Goal: Information Seeking & Learning: Learn about a topic

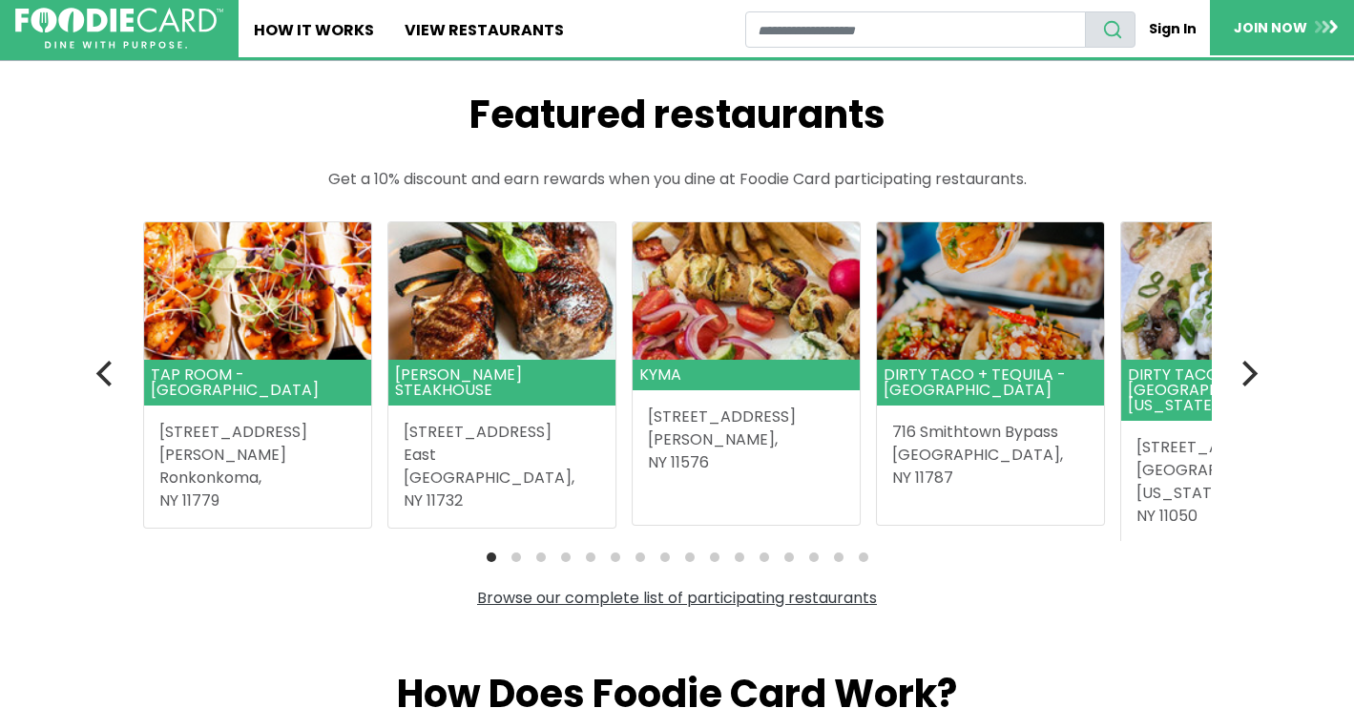
scroll to position [445, 0]
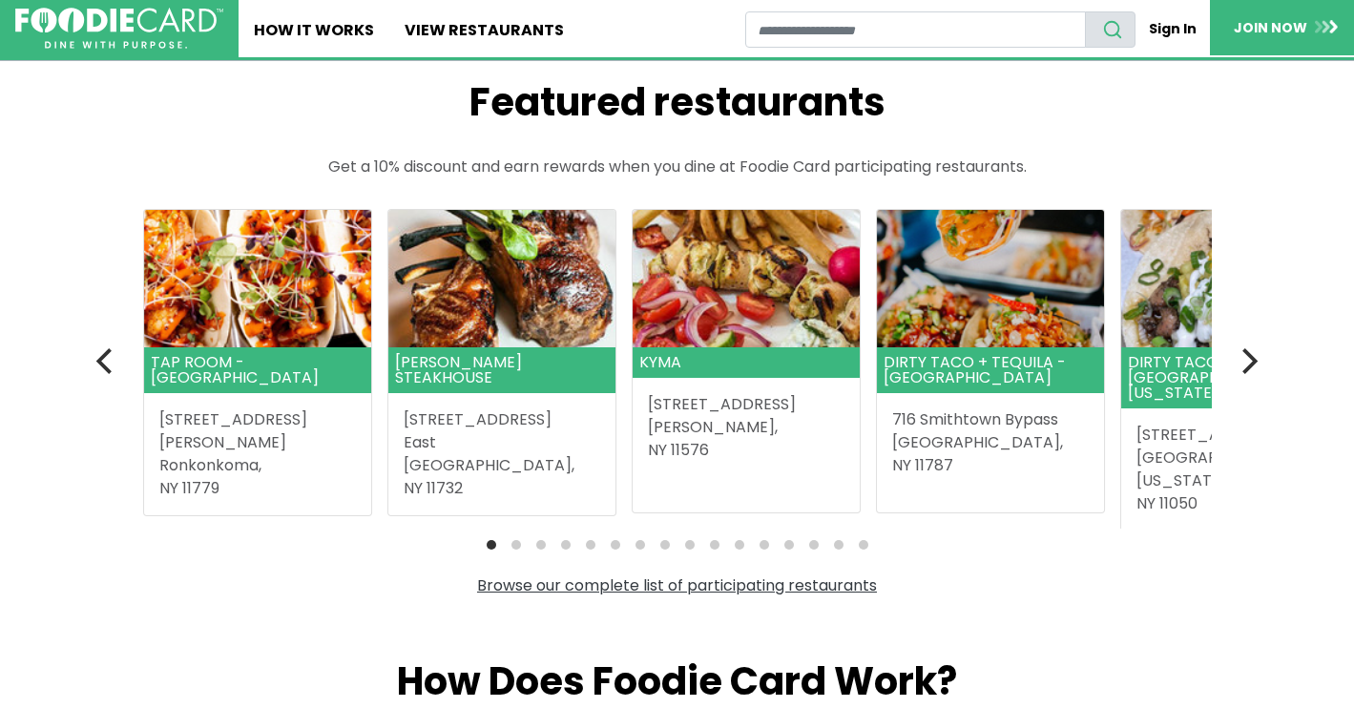
click at [645, 591] on link "Browse our complete list of participating restaurants" at bounding box center [677, 585] width 436 height 22
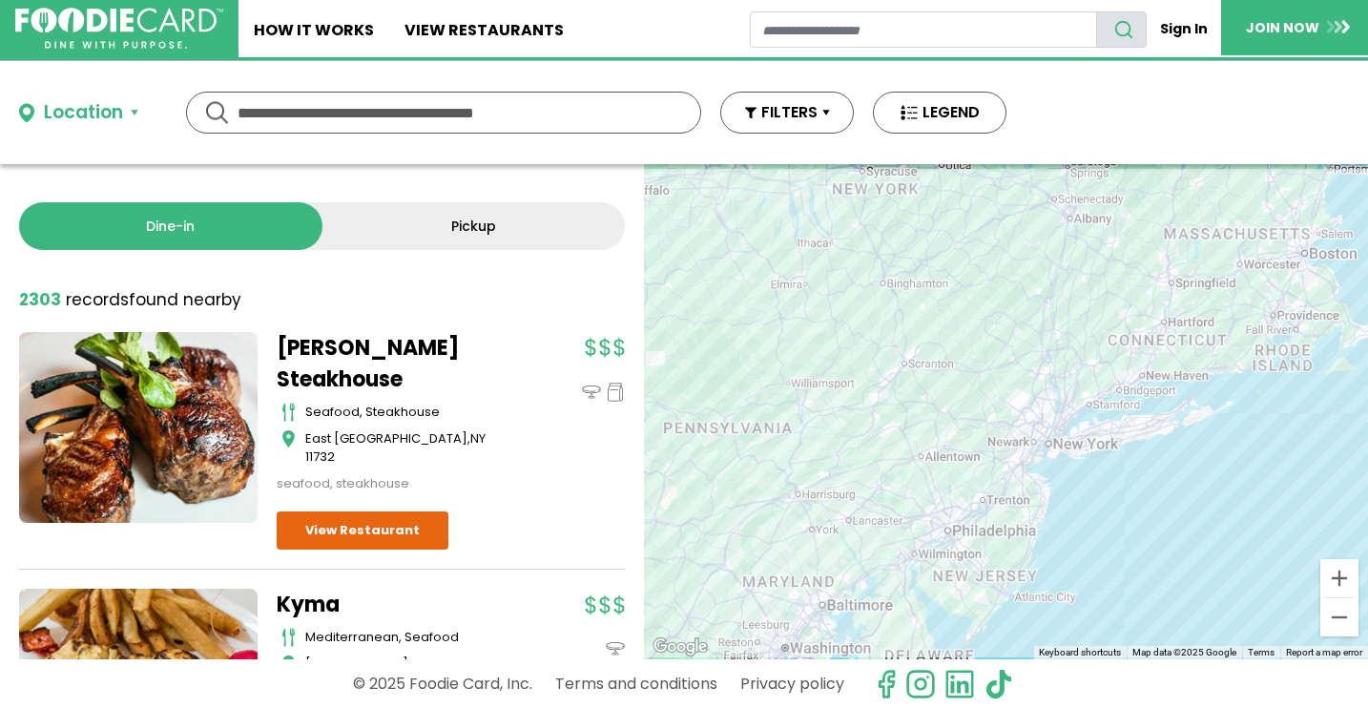
click at [370, 110] on input "text" at bounding box center [444, 113] width 412 height 40
type input "**********"
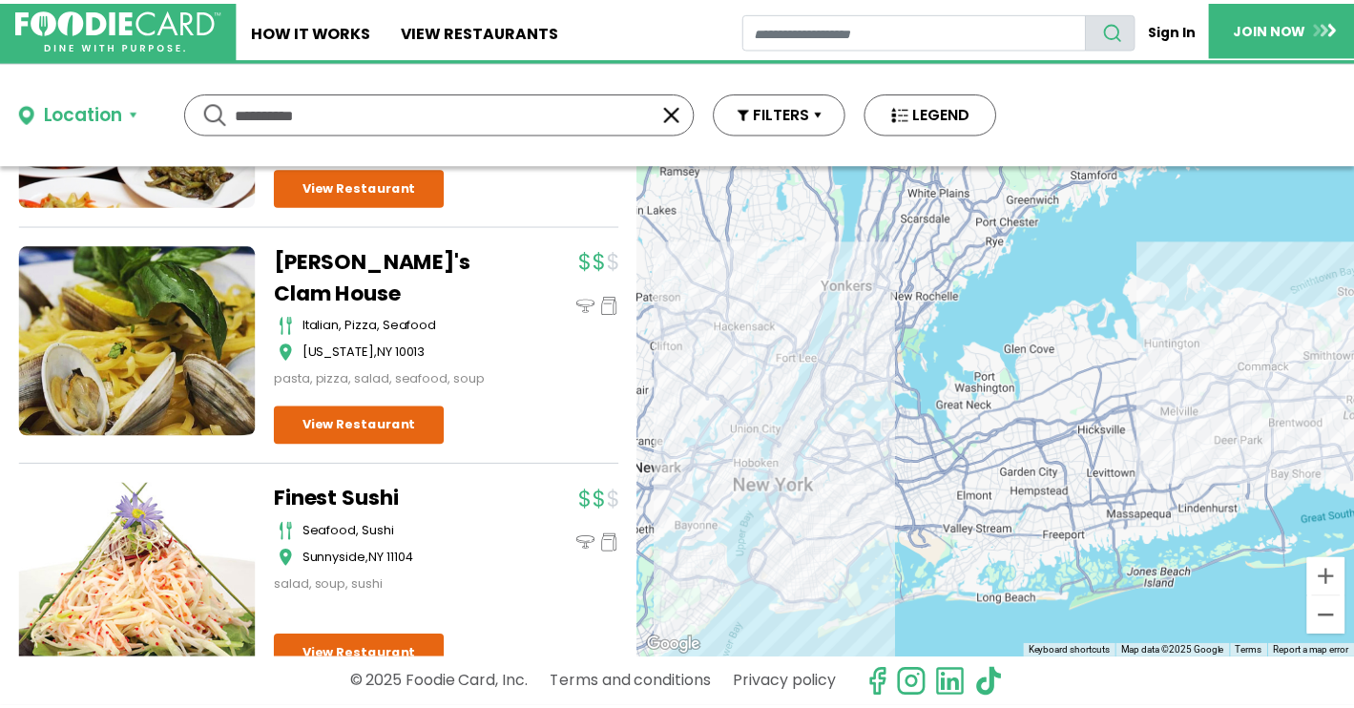
scroll to position [600, 0]
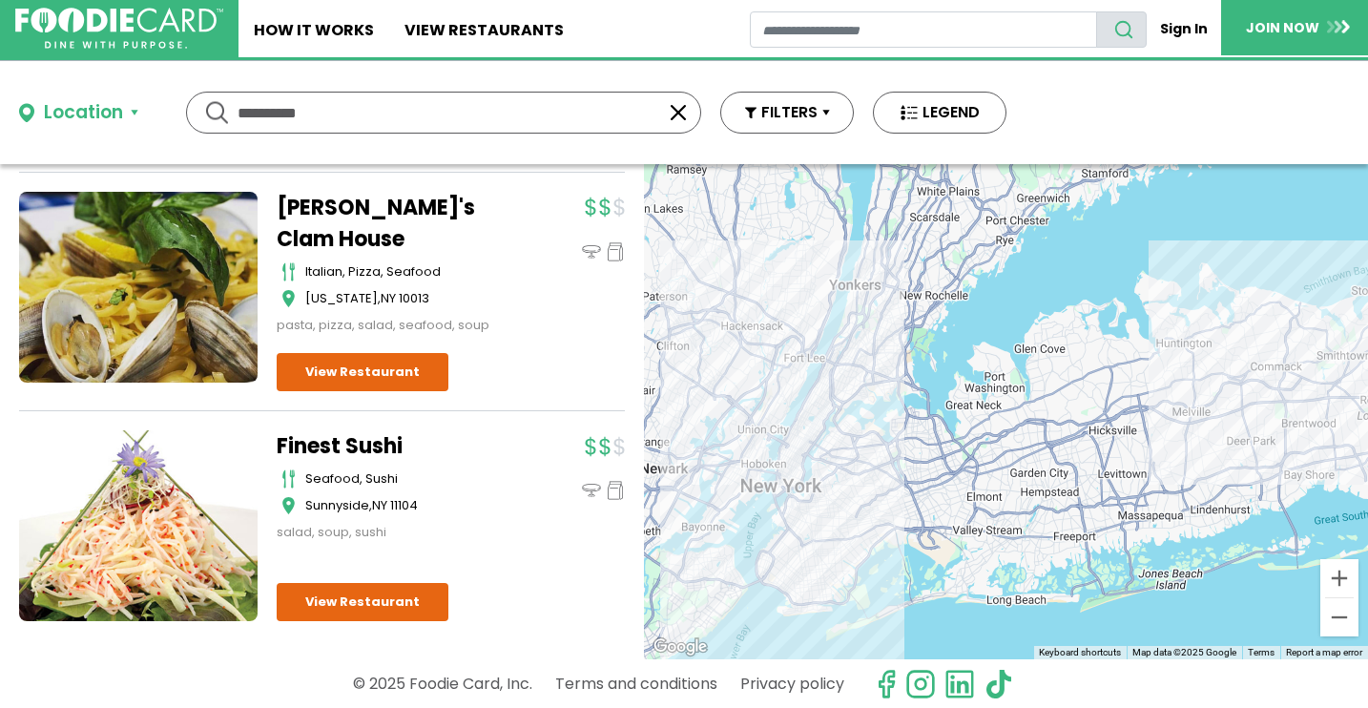
click at [116, 117] on div "Location" at bounding box center [83, 113] width 79 height 28
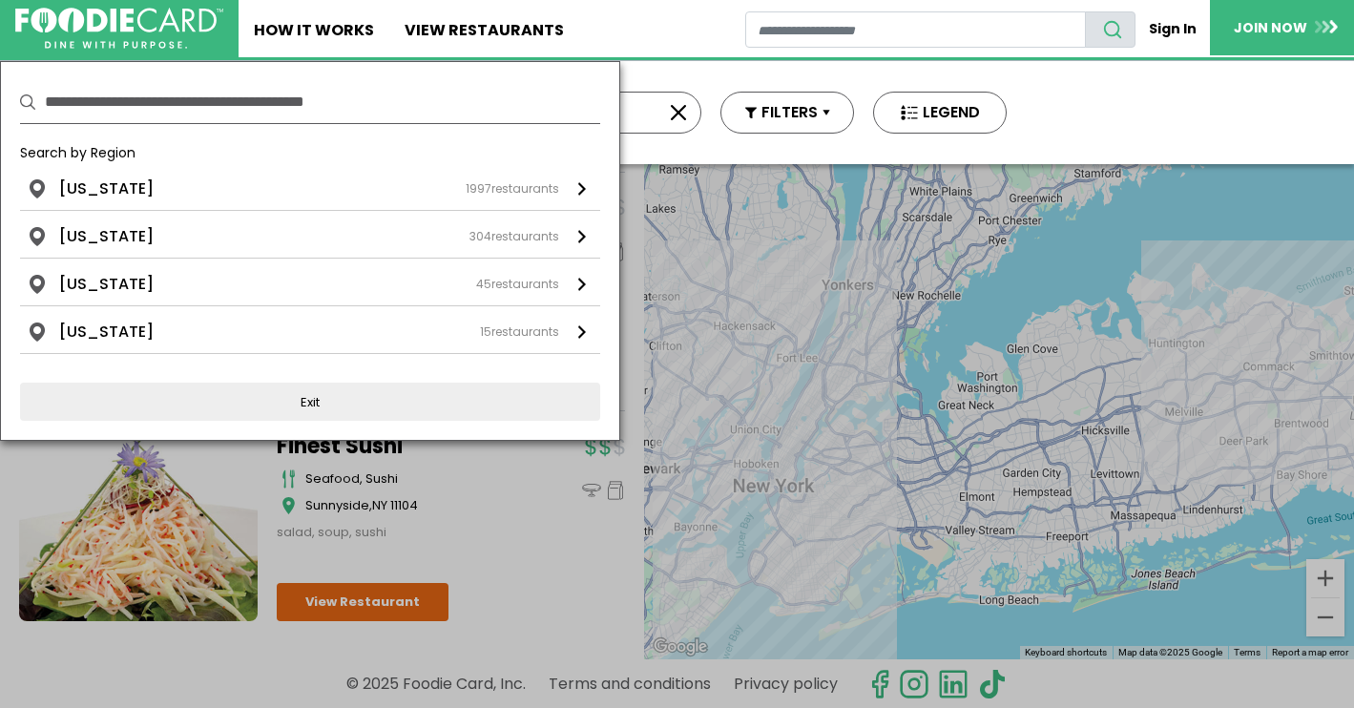
click at [323, 111] on input "text" at bounding box center [322, 102] width 555 height 42
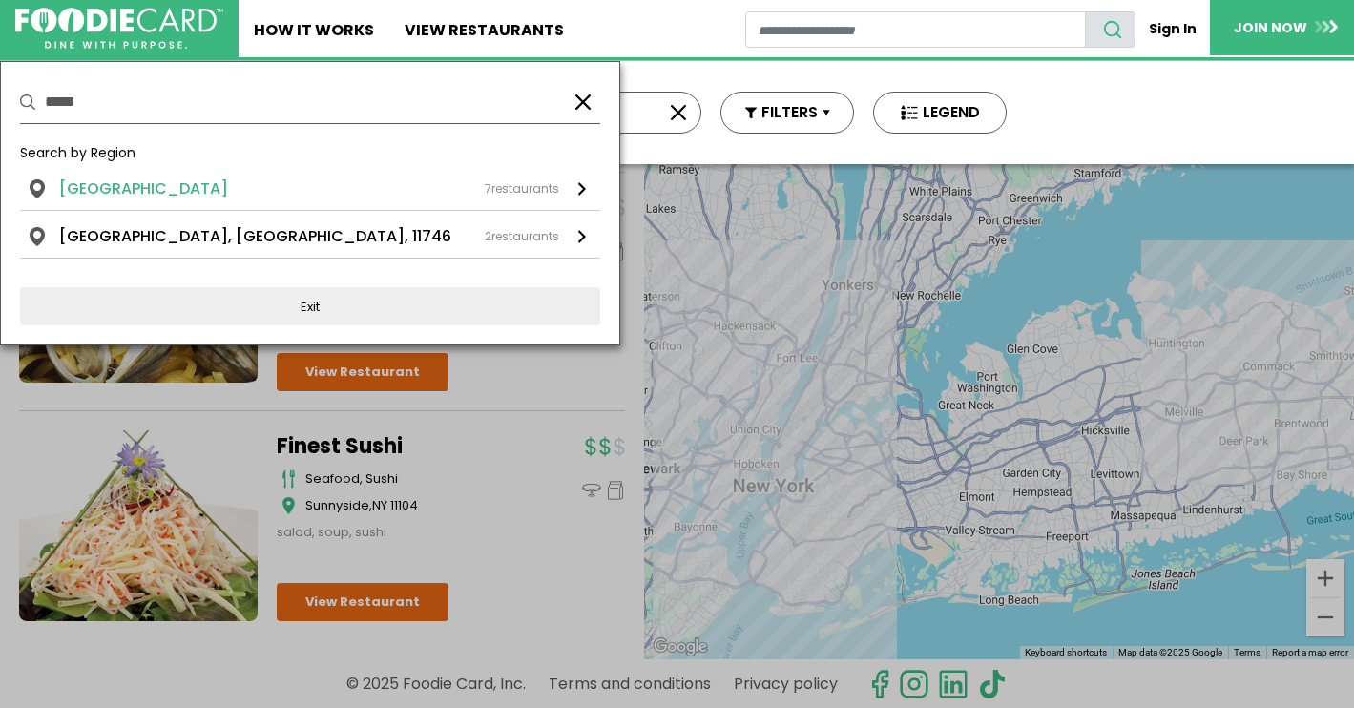
type input "*****"
click at [228, 188] on li "Huntington Station, NY, 11746" at bounding box center [143, 188] width 169 height 23
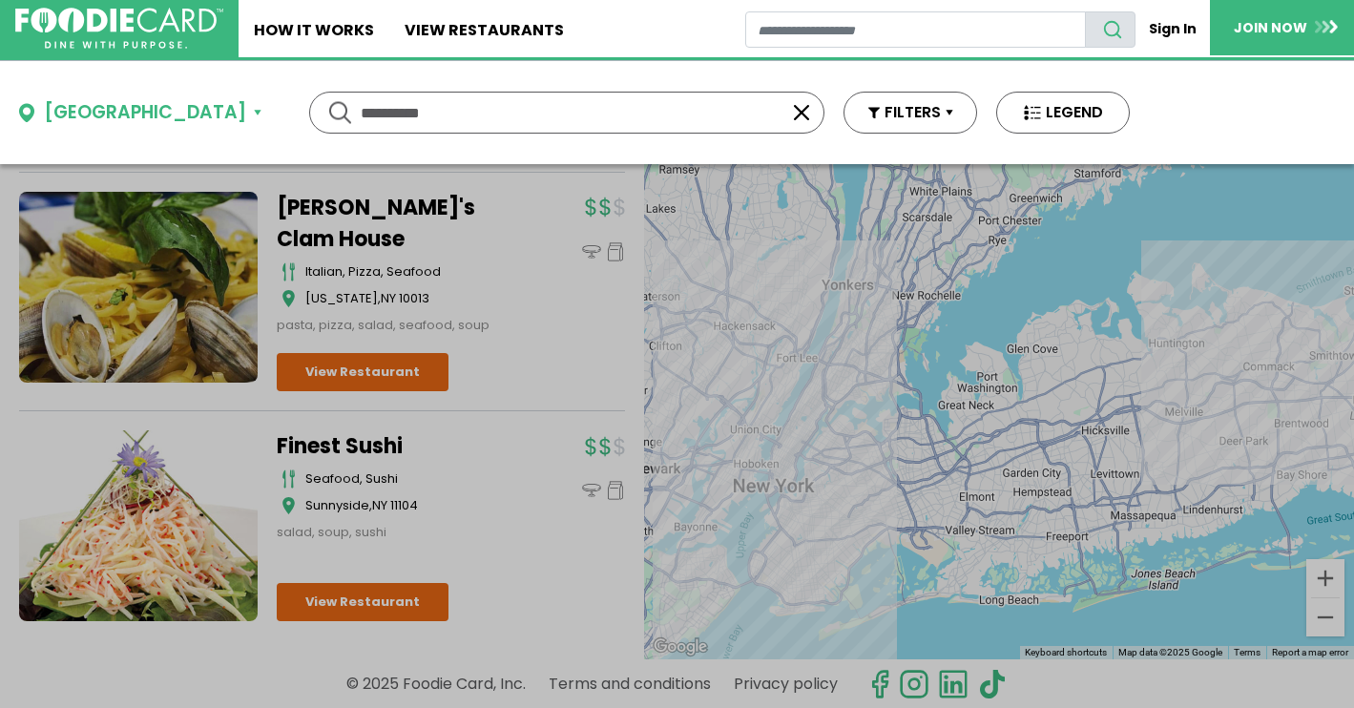
scroll to position [0, 0]
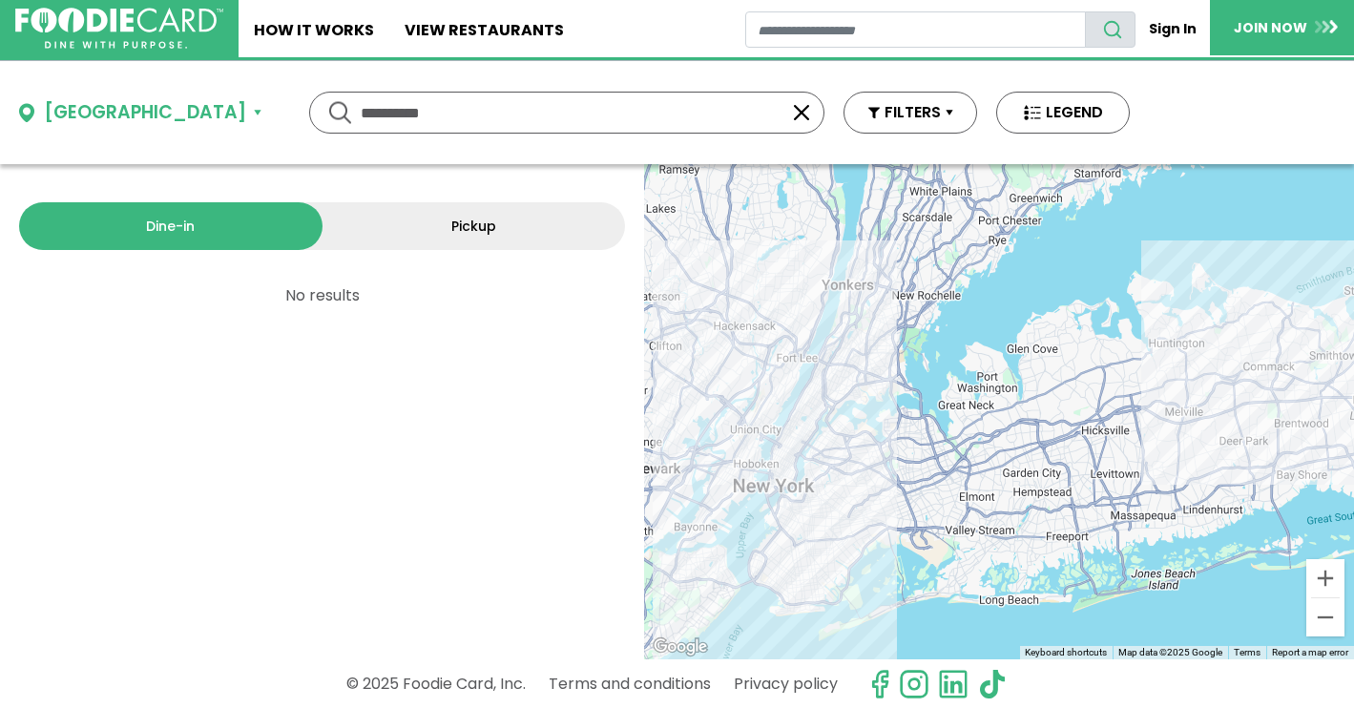
drag, startPoint x: 546, startPoint y: 103, endPoint x: 386, endPoint y: 96, distance: 159.5
click at [386, 96] on div "**********" at bounding box center [566, 113] width 515 height 42
click at [773, 115] on input "text" at bounding box center [567, 113] width 412 height 40
click at [432, 233] on link "Pickup" at bounding box center [474, 226] width 303 height 48
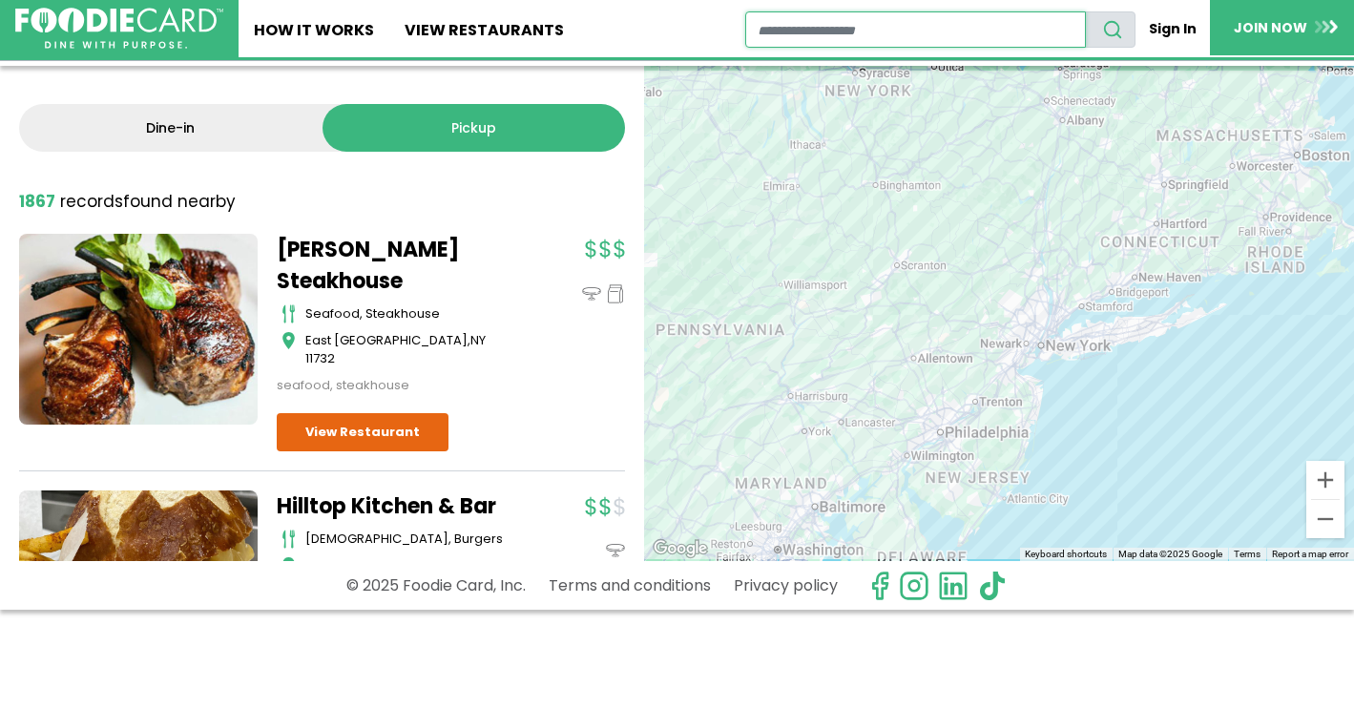
click at [875, 41] on input "restaurant search" at bounding box center [915, 29] width 341 height 36
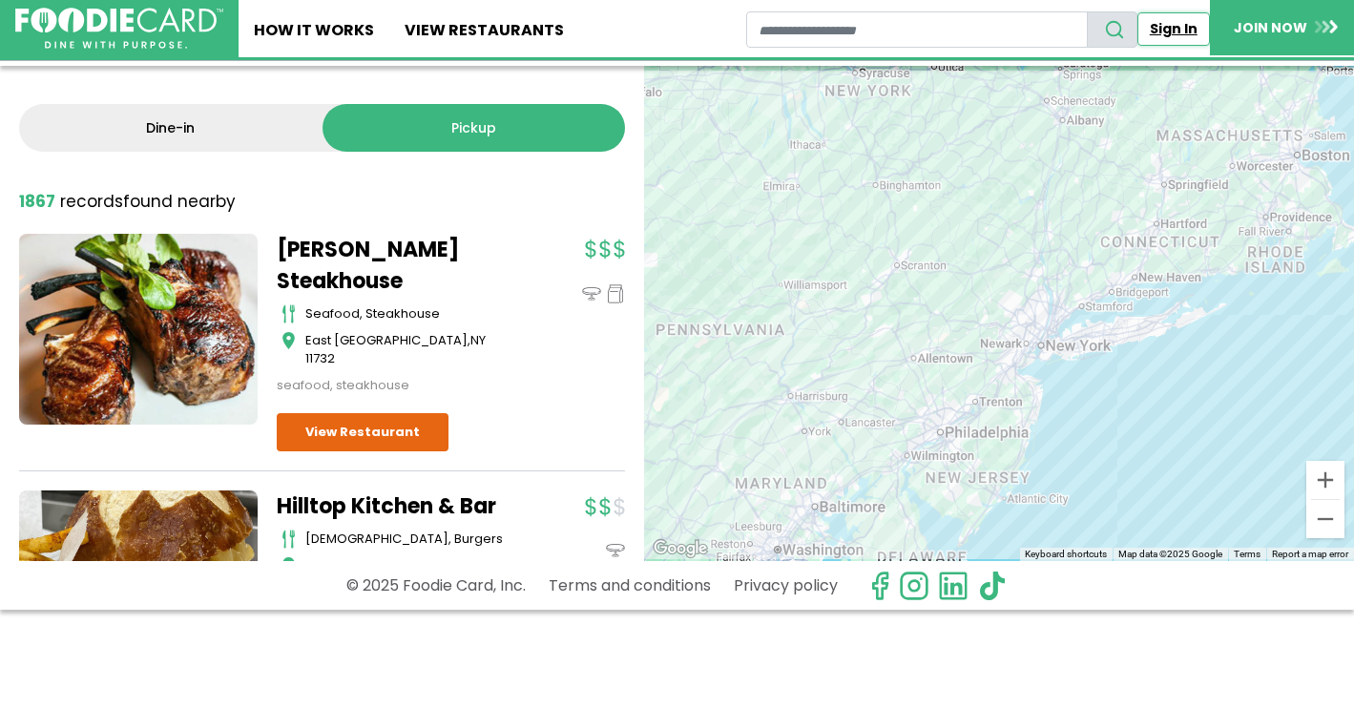
click at [1171, 33] on link "Sign In" at bounding box center [1173, 28] width 73 height 33
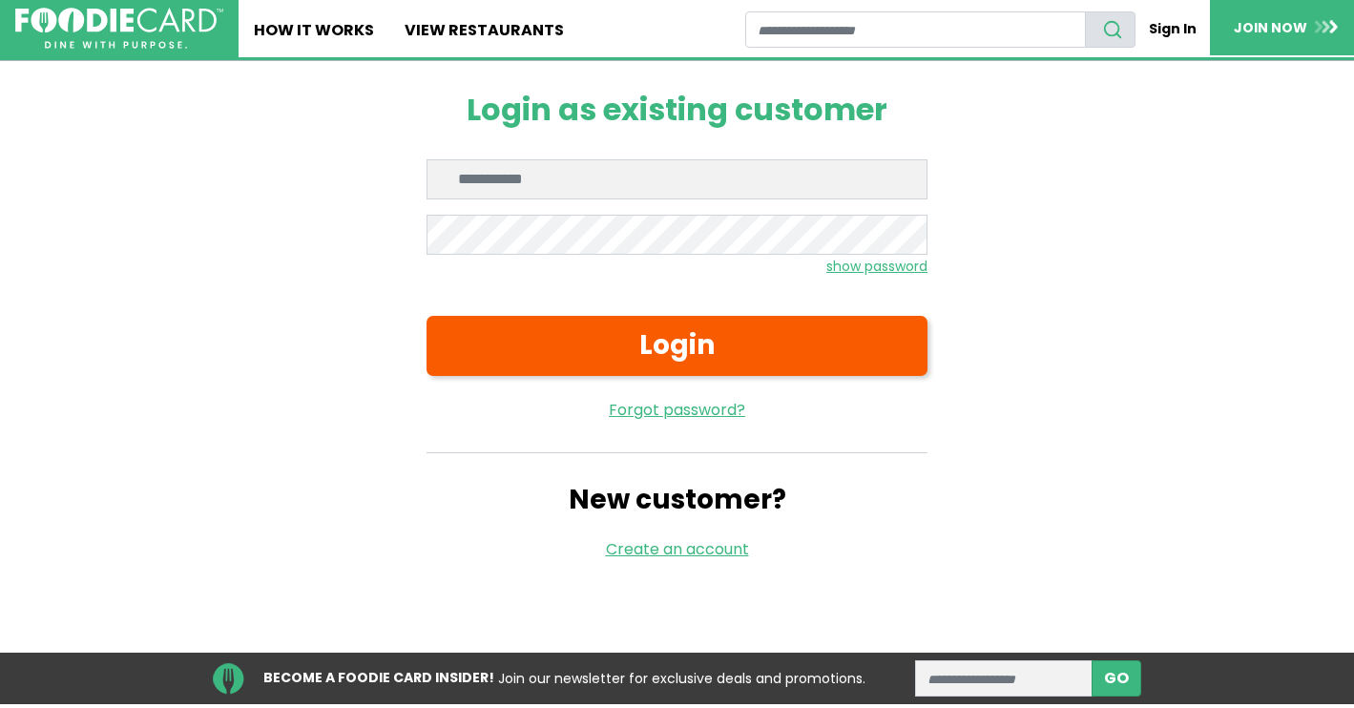
click at [634, 181] on input "Enter email" at bounding box center [677, 179] width 501 height 40
type input "**********"
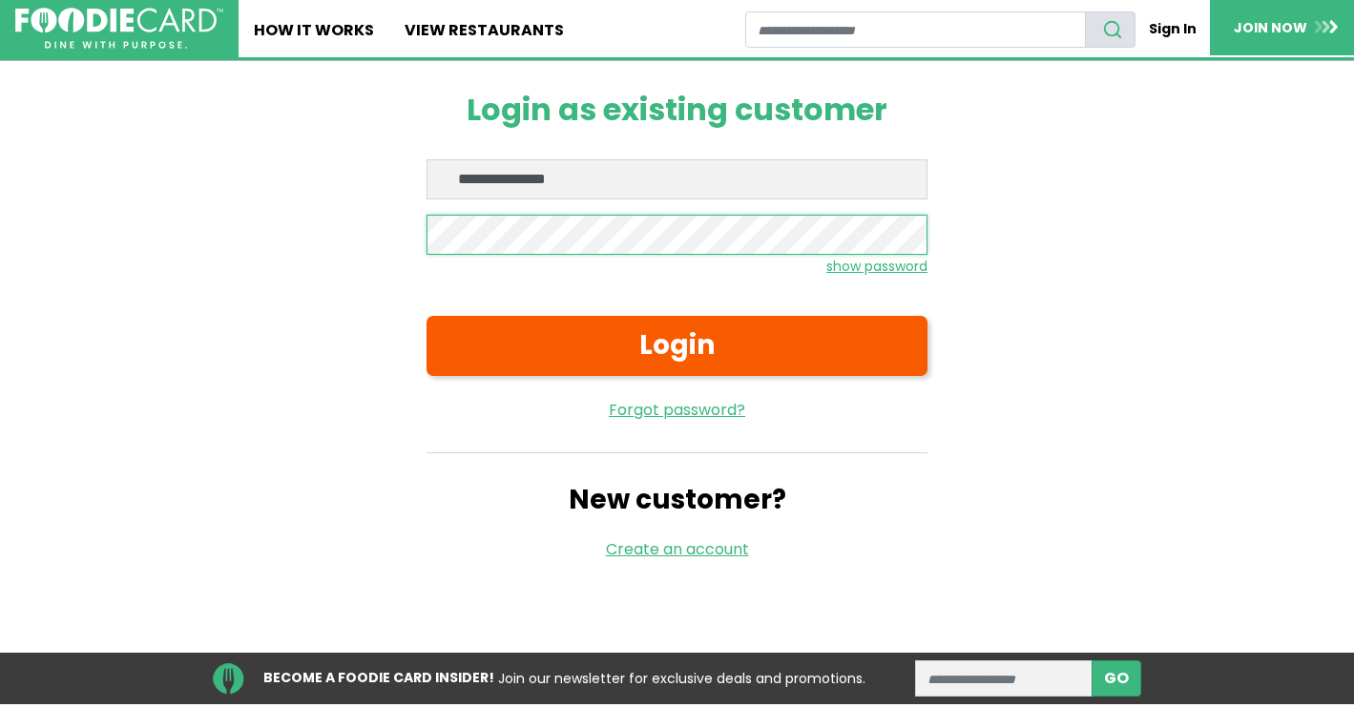
click at [427, 316] on button "Login" at bounding box center [677, 346] width 501 height 60
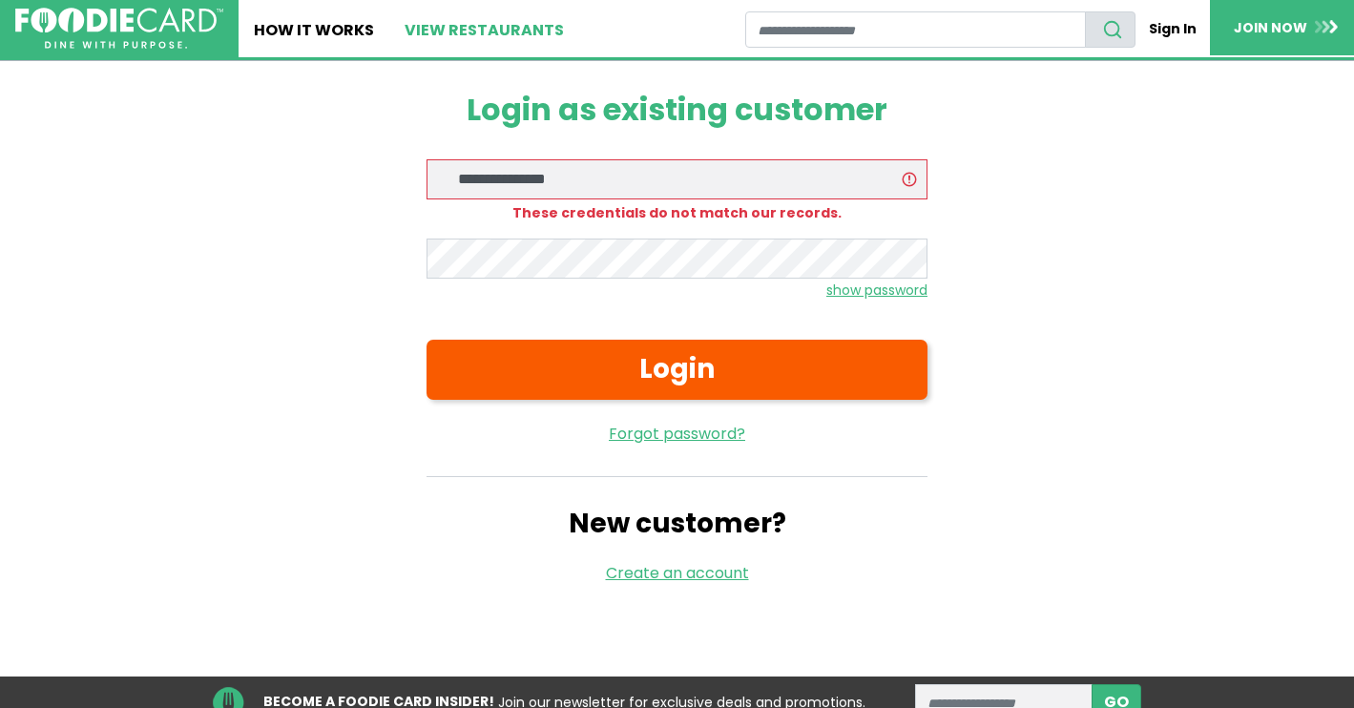
click at [433, 35] on link "View restaurants" at bounding box center [484, 28] width 190 height 57
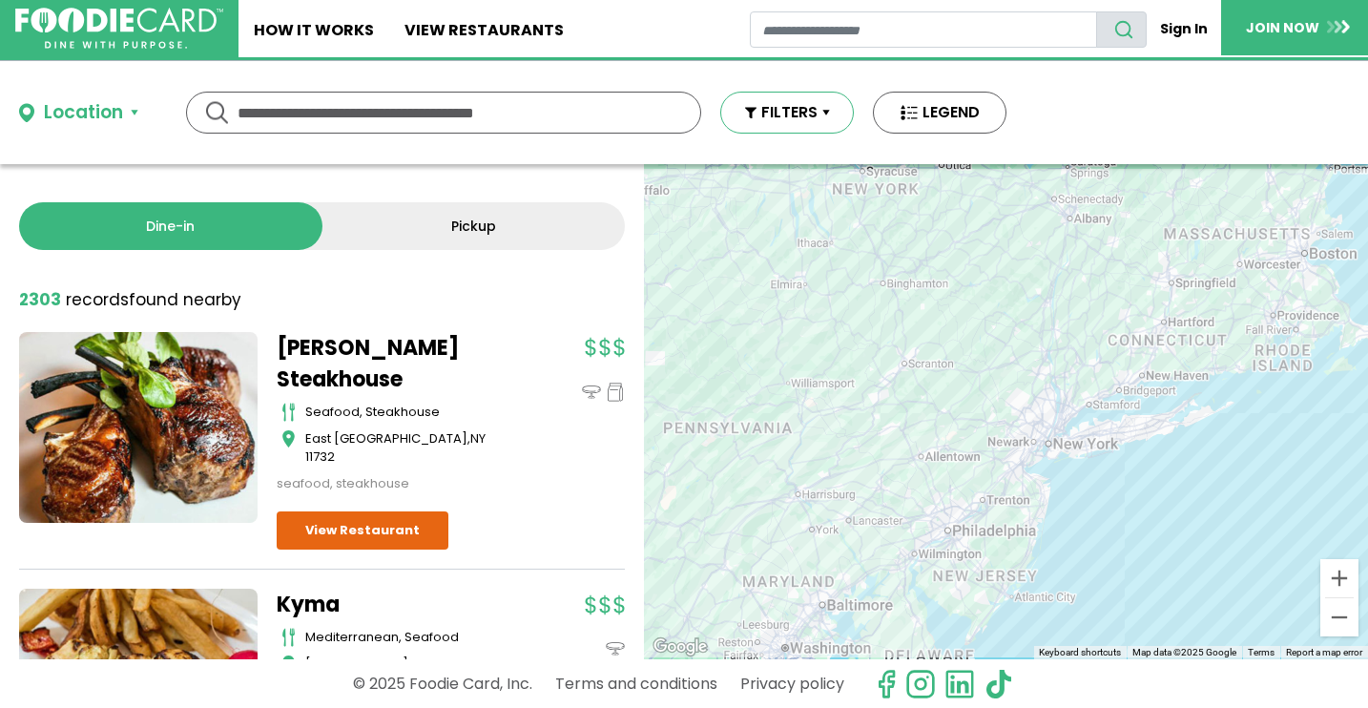
click at [754, 114] on button "FILTERS" at bounding box center [787, 113] width 134 height 42
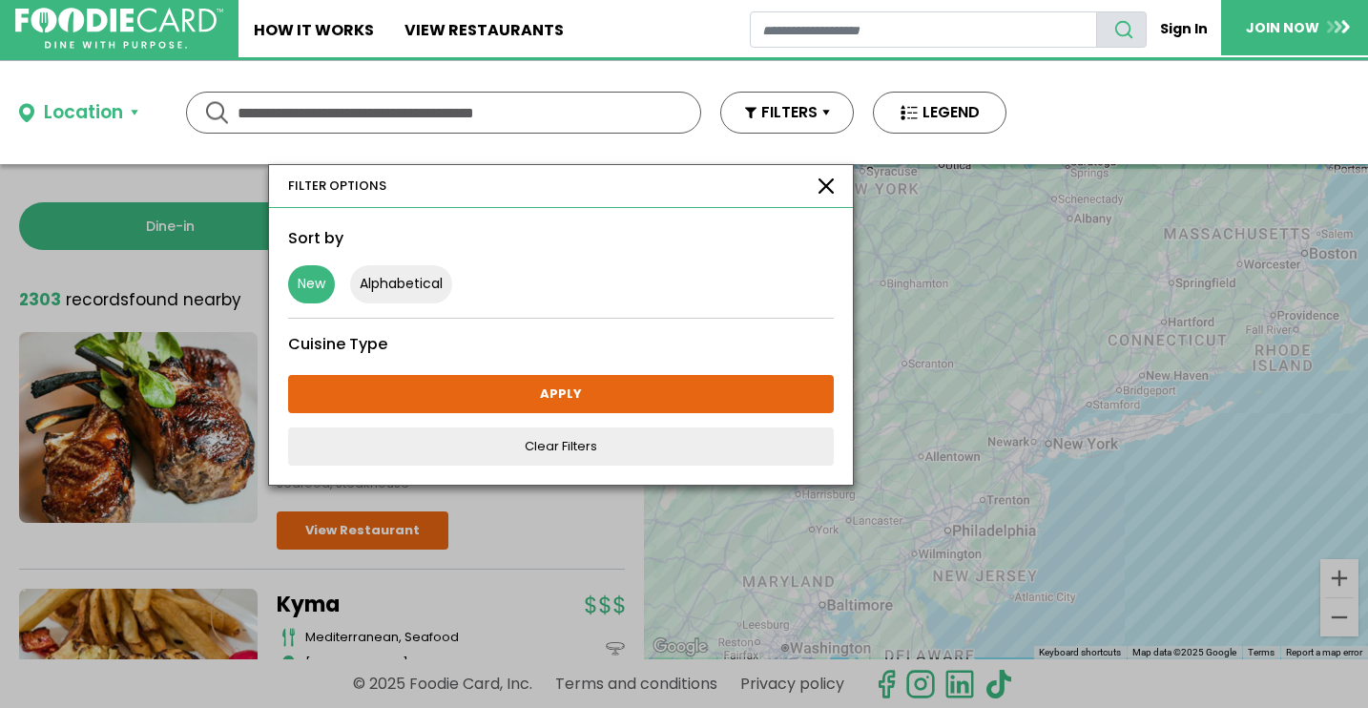
click at [313, 287] on button "New" at bounding box center [311, 284] width 47 height 38
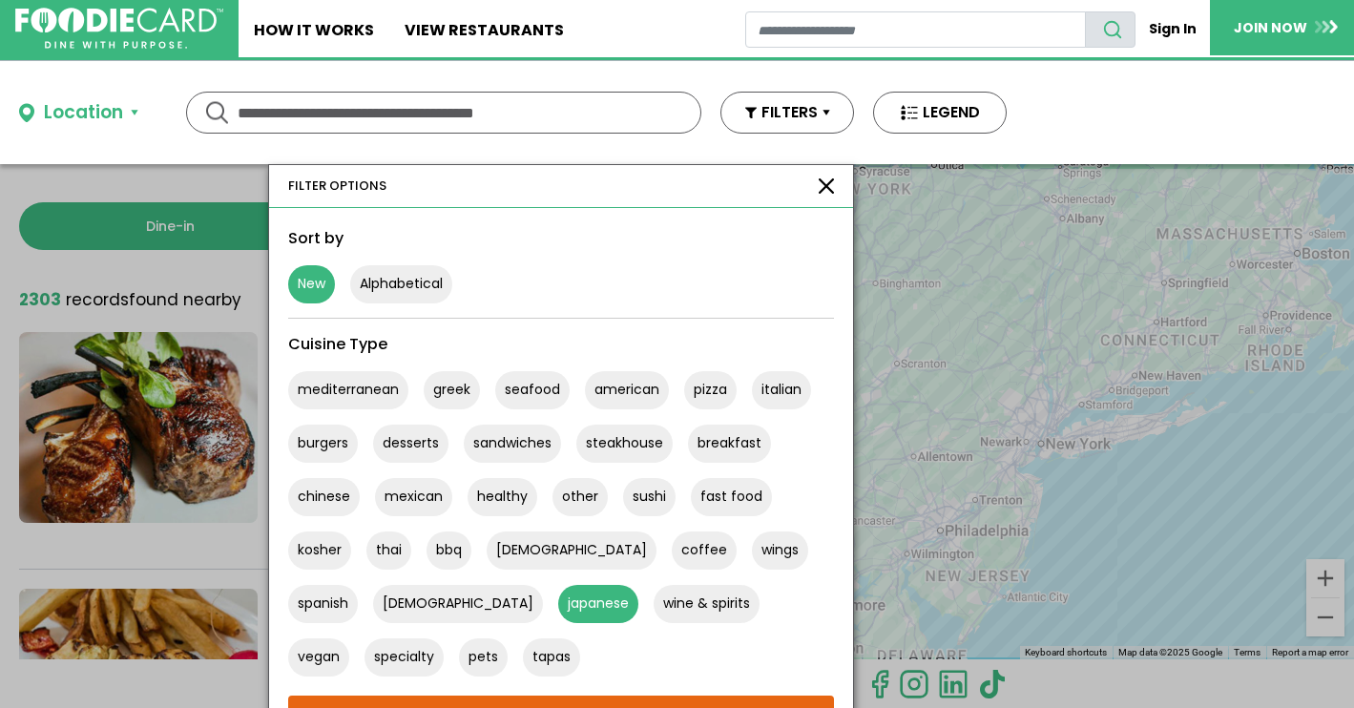
click at [558, 609] on button "japanese" at bounding box center [598, 604] width 80 height 38
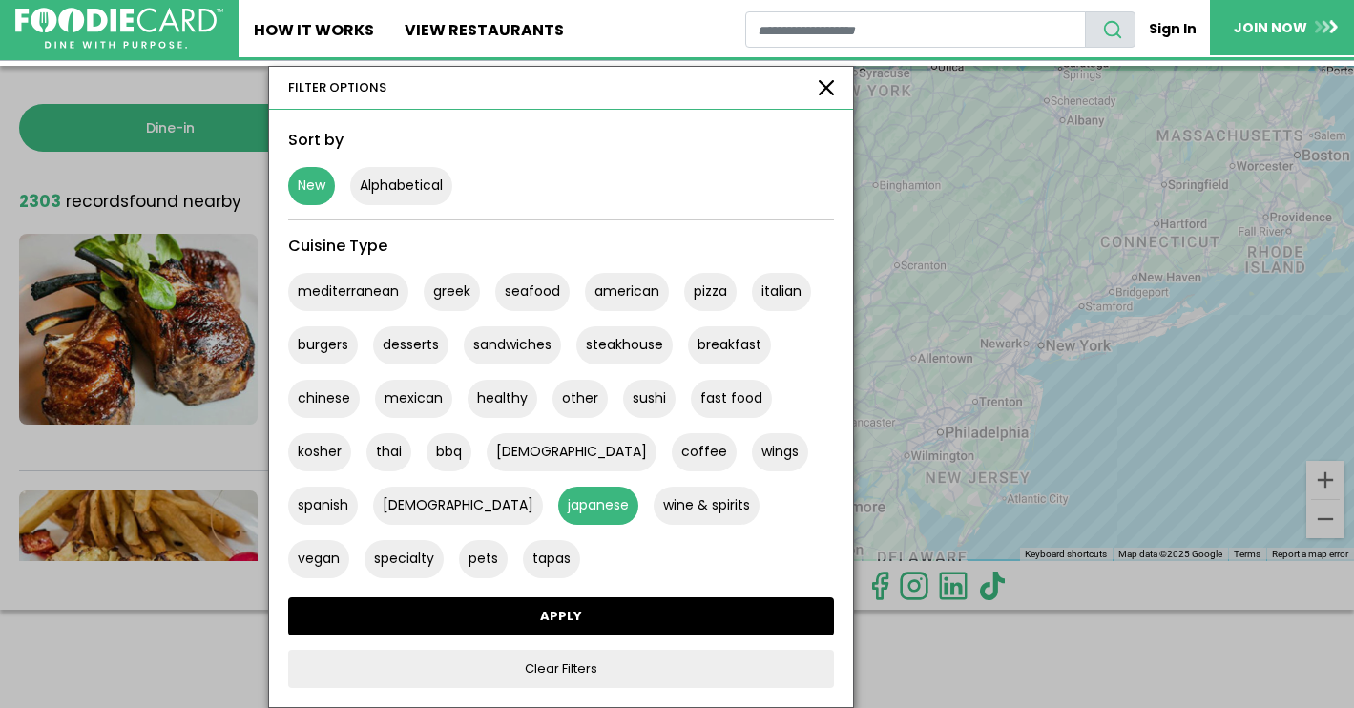
click at [465, 626] on link "APPLY" at bounding box center [561, 616] width 546 height 38
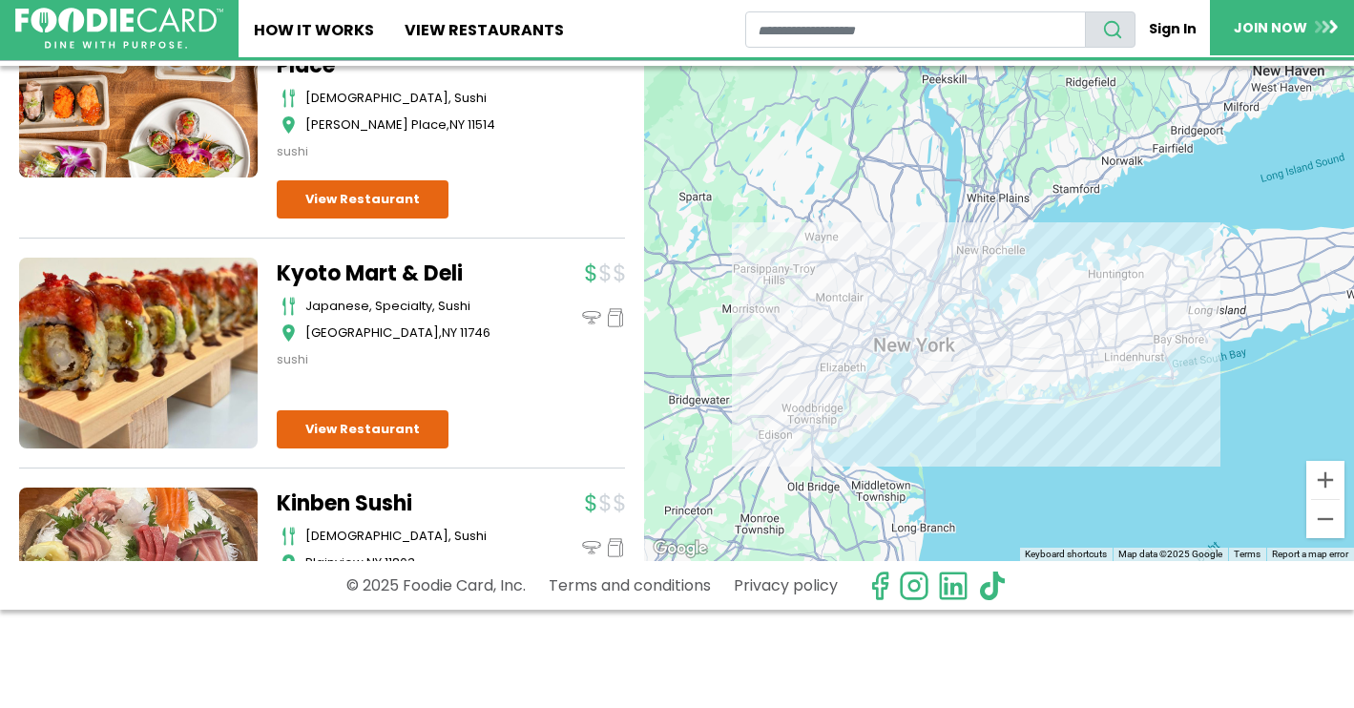
scroll to position [755, 0]
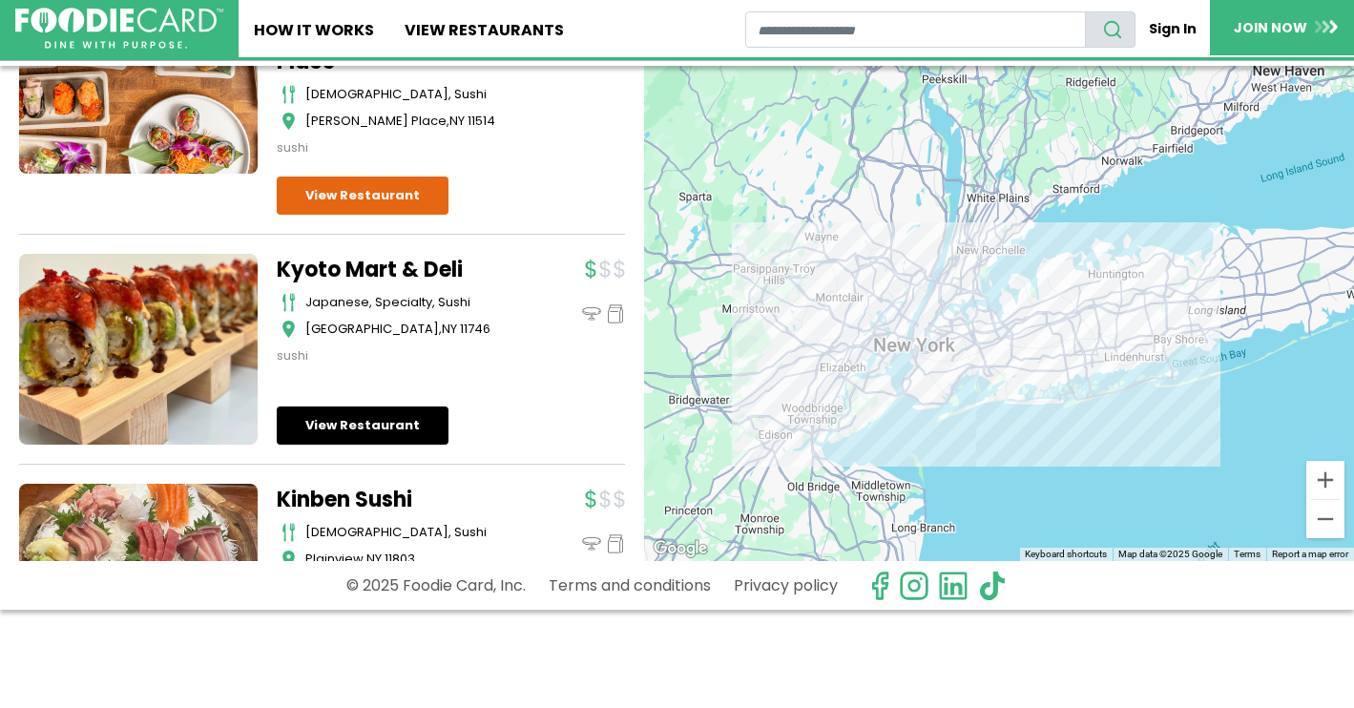
click at [363, 406] on link "View Restaurant" at bounding box center [363, 425] width 172 height 38
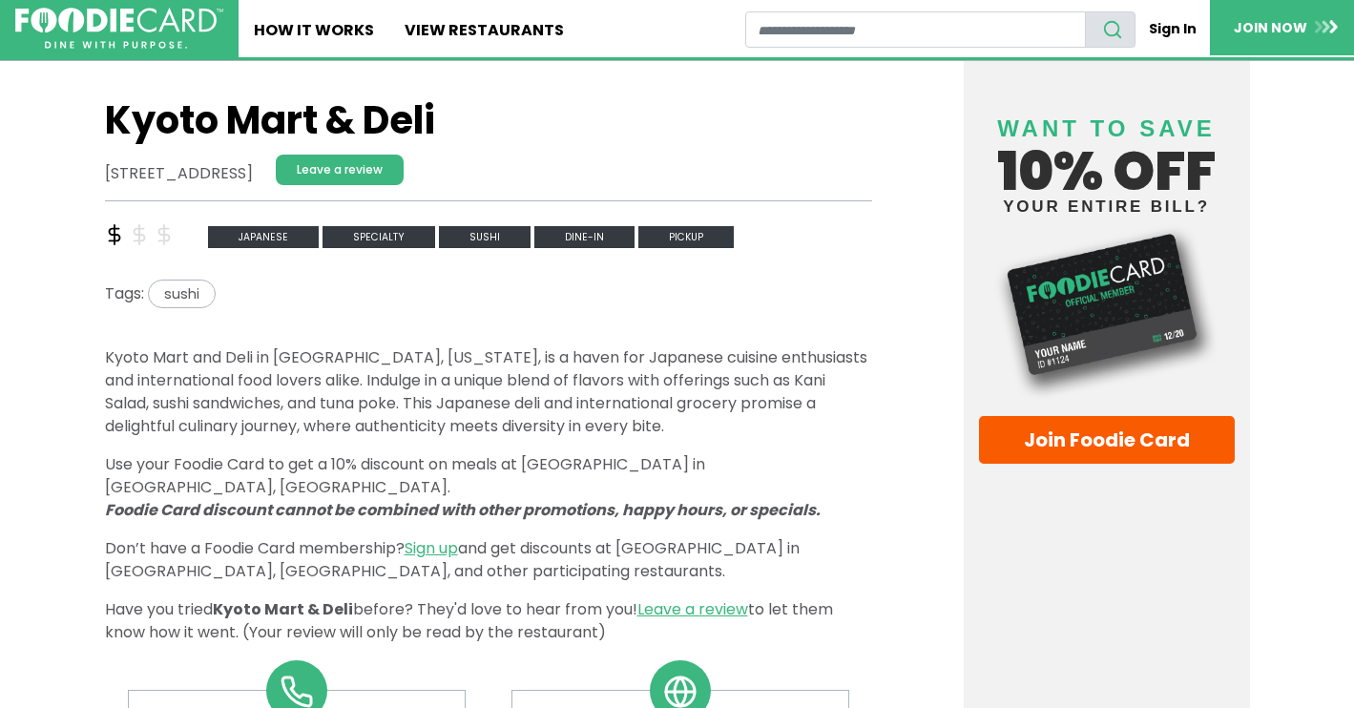
scroll to position [445, 0]
